Goal: Navigation & Orientation: Find specific page/section

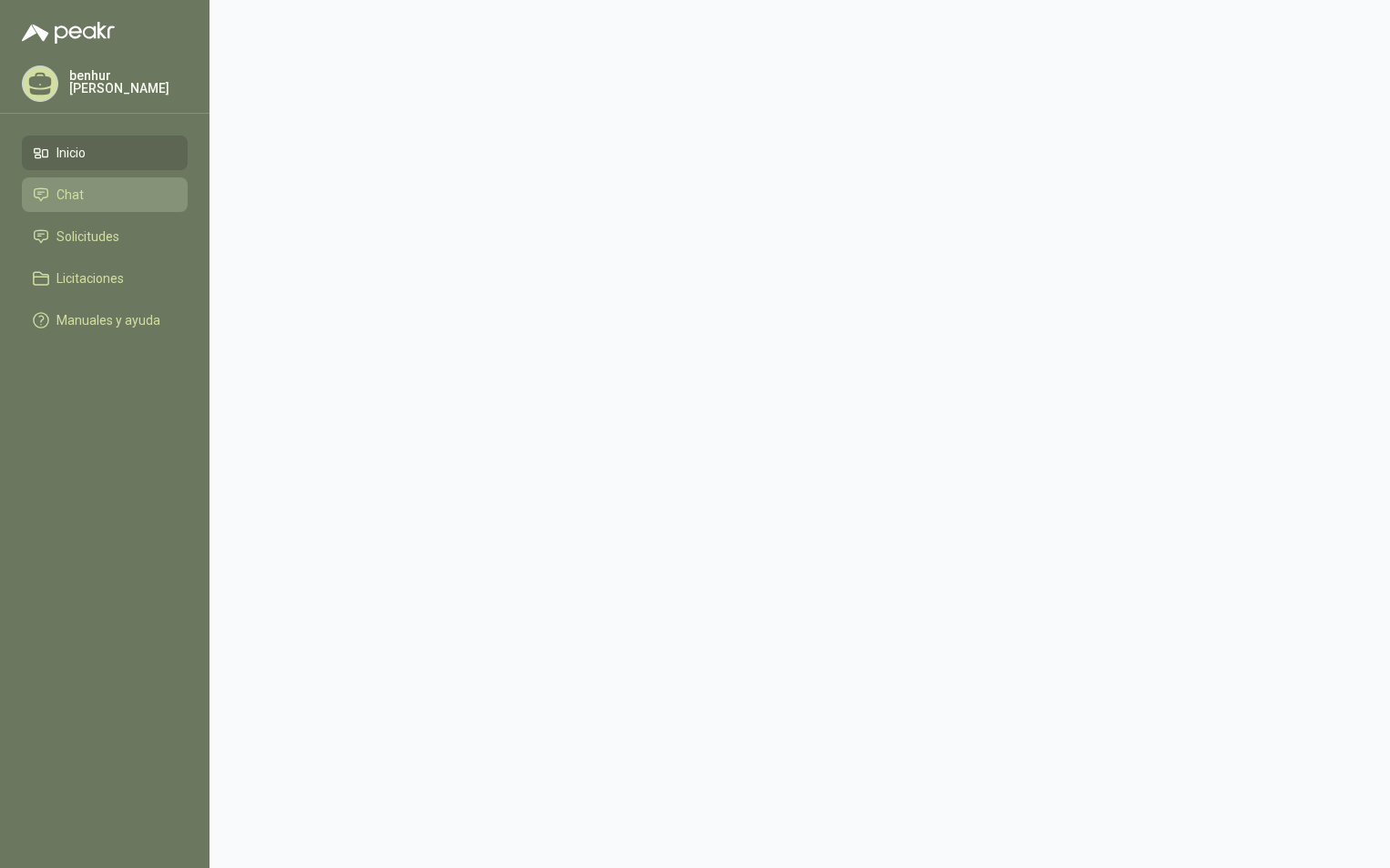
click at [65, 189] on span "Chat" at bounding box center [70, 195] width 27 height 20
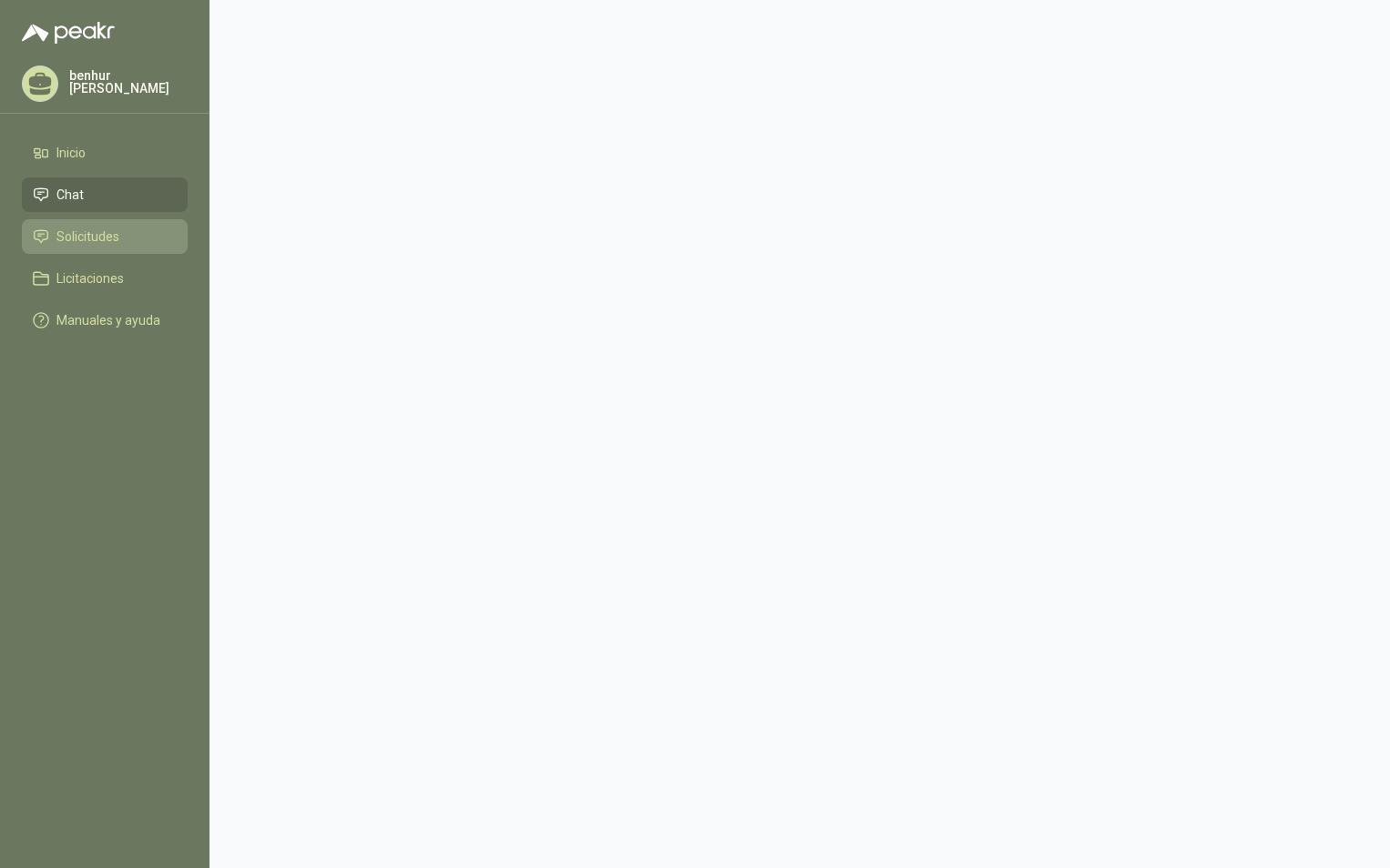
click at [62, 234] on span "Solicitudes" at bounding box center [88, 237] width 63 height 20
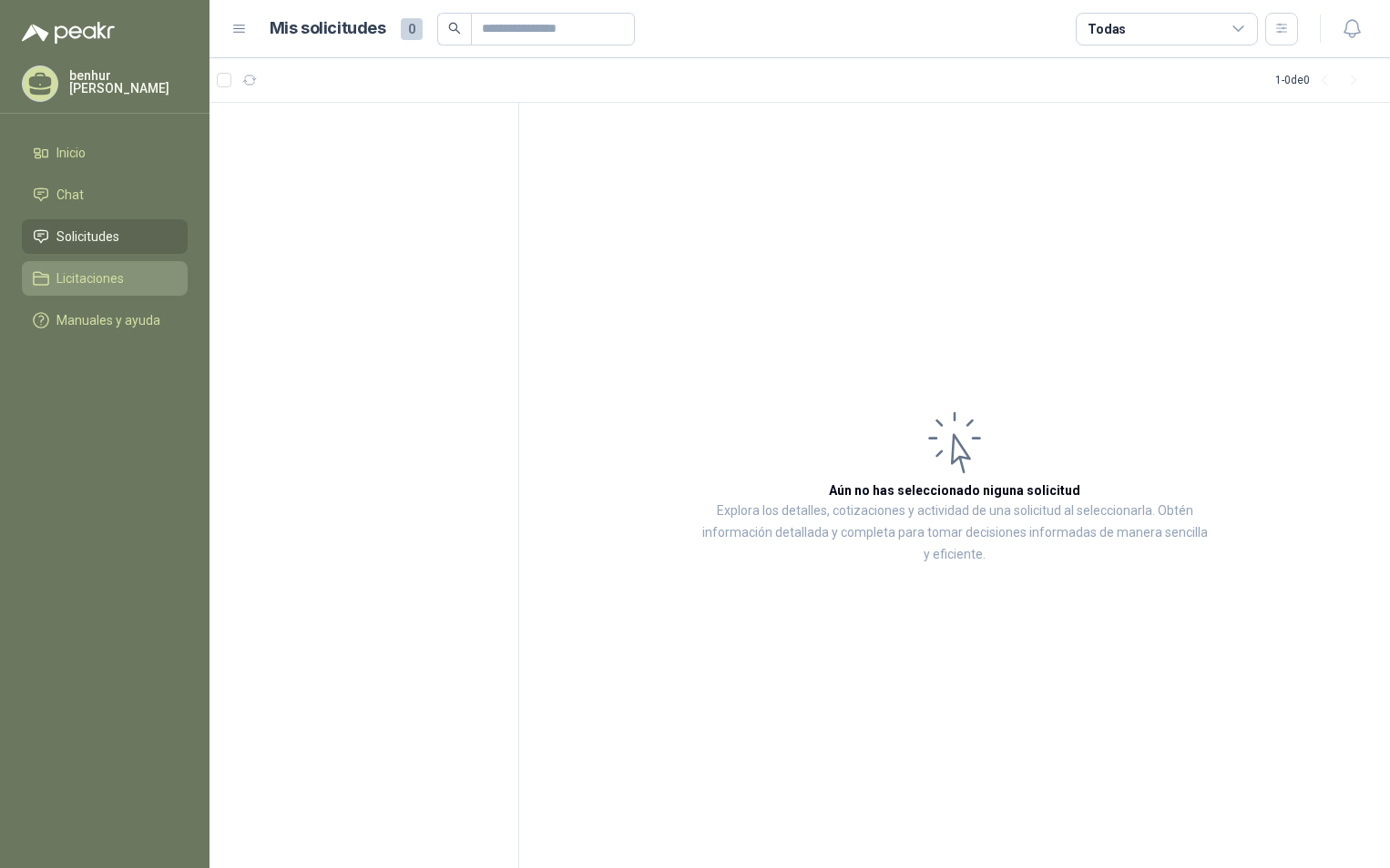
click at [70, 280] on span "Licitaciones" at bounding box center [91, 279] width 68 height 20
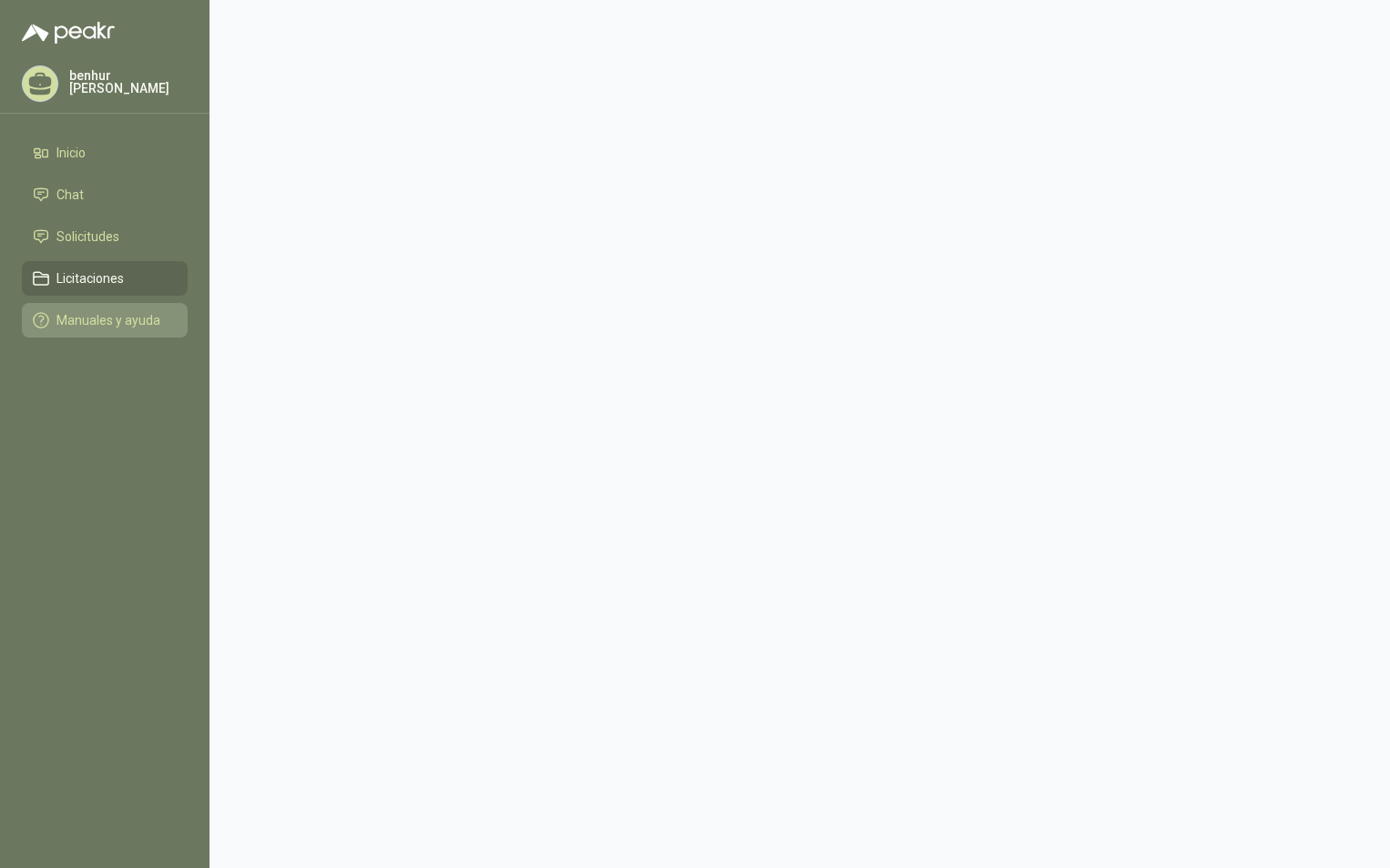
click at [72, 314] on span "Manuales y ayuda" at bounding box center [108, 320] width 103 height 20
click at [291, 20] on h1 "Manuales y ayuda" at bounding box center [337, 28] width 134 height 26
